Goal: Go to known website: Access a specific website the user already knows

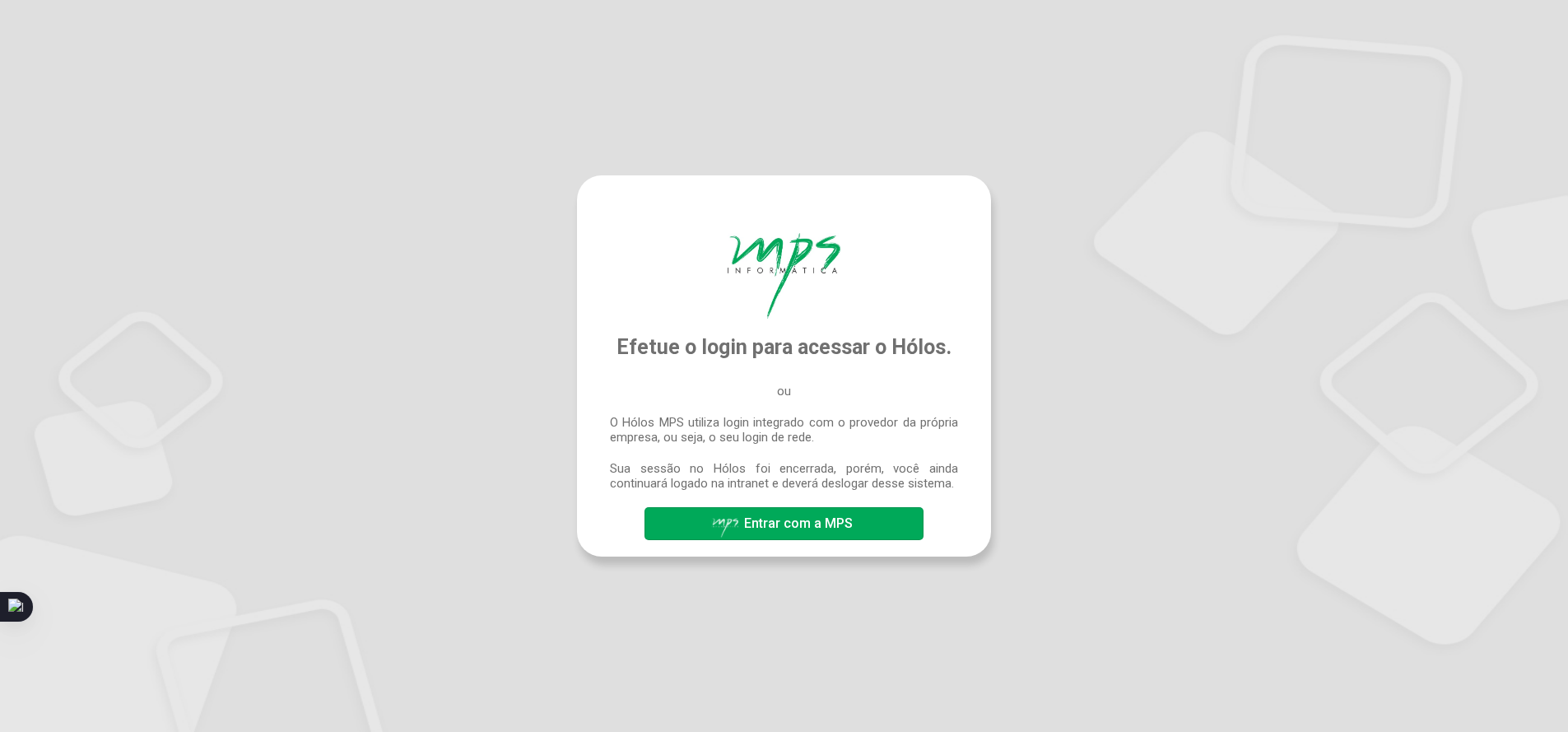
click at [863, 542] on div "Efetue o login para acessar o Hólos. ou O Hólos MPS utiliza login integrado com…" at bounding box center [784, 365] width 414 height 381
click at [863, 533] on button "Entrar com a MPS" at bounding box center [783, 523] width 278 height 33
